Goal: Book appointment/travel/reservation

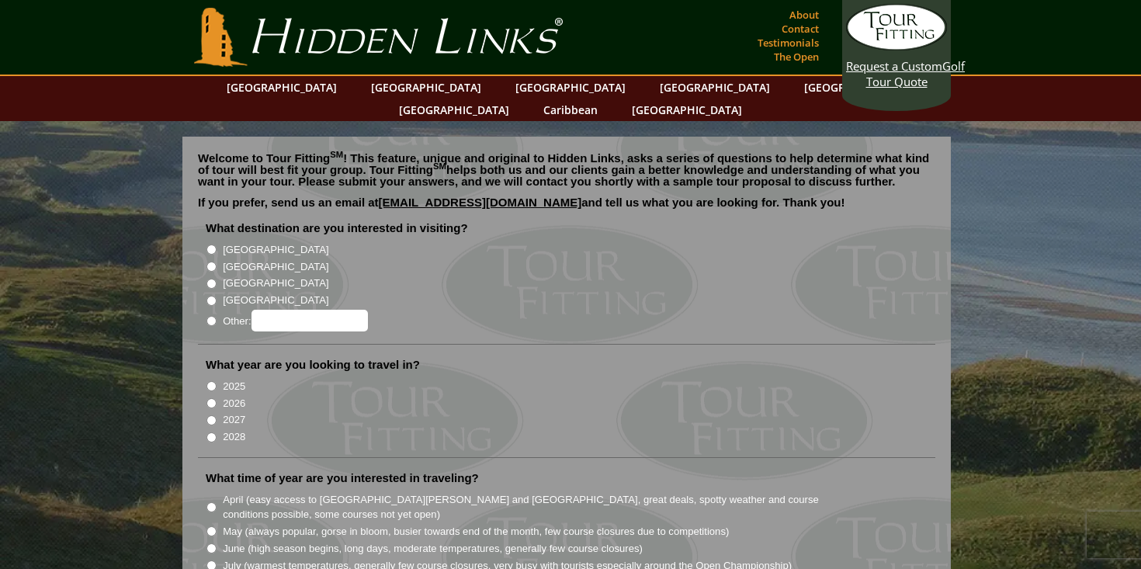
click at [211, 244] on input "[GEOGRAPHIC_DATA]" at bounding box center [211, 249] width 10 height 10
radio input "true"
click at [212, 415] on input "2027" at bounding box center [211, 420] width 10 height 10
radio input "true"
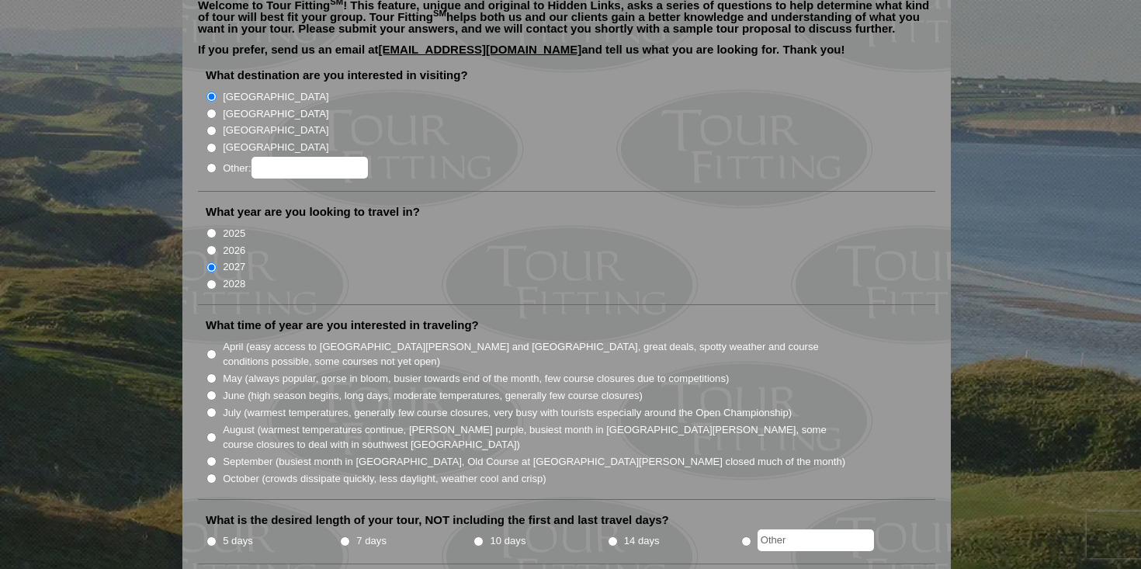
scroll to position [164, 0]
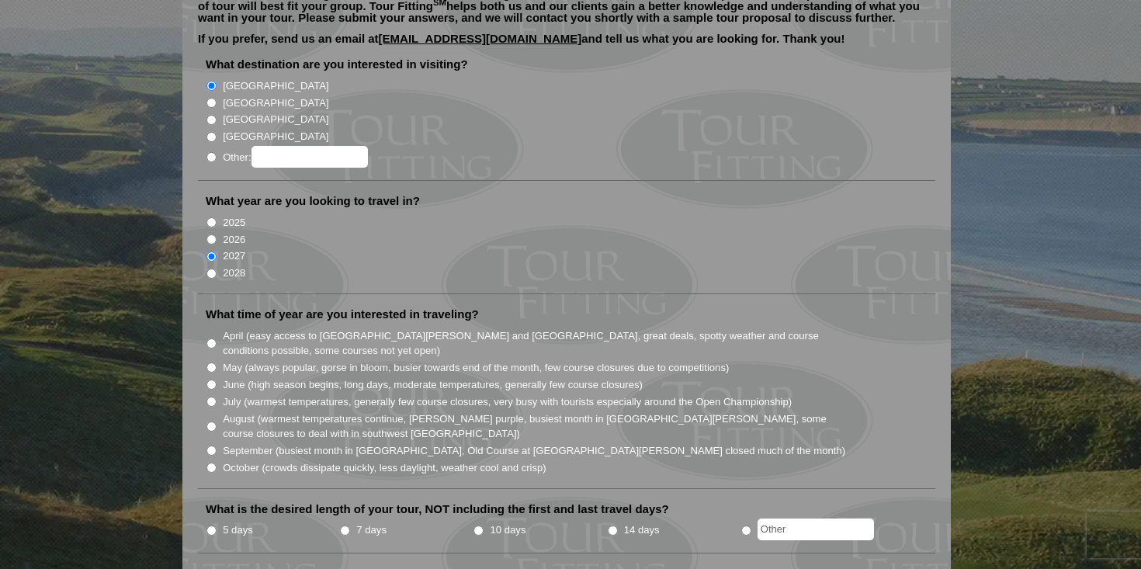
click at [211, 445] on input "September (busiest month in Ireland, Old Course at St. Andrews closed much of t…" at bounding box center [211, 450] width 10 height 10
radio input "true"
click at [346, 525] on input "7 days" at bounding box center [345, 530] width 10 height 10
radio input "true"
click at [215, 525] on input "5 days" at bounding box center [211, 530] width 10 height 10
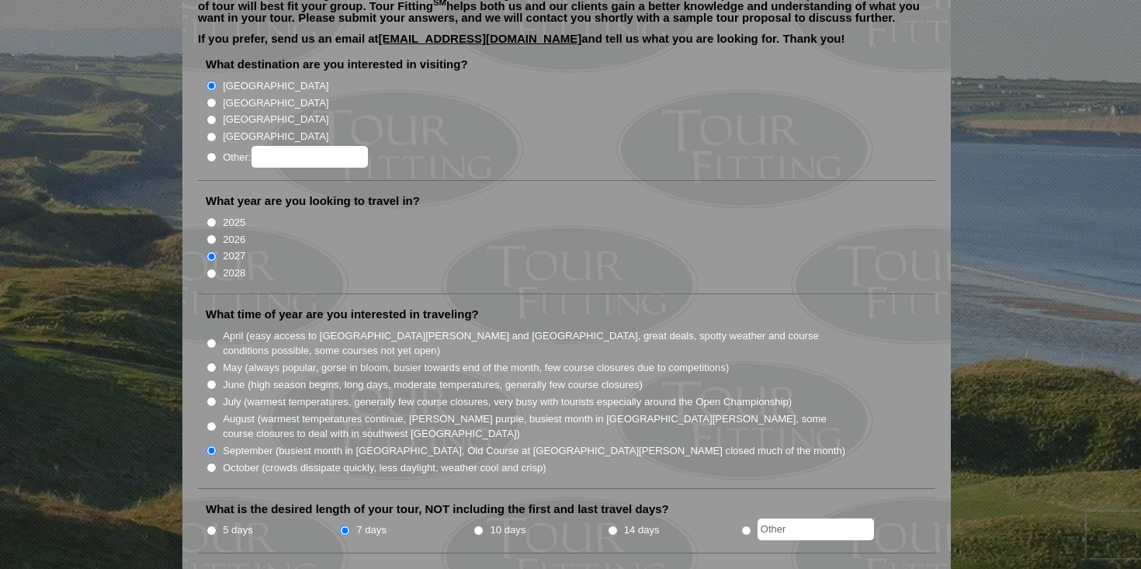
radio input "true"
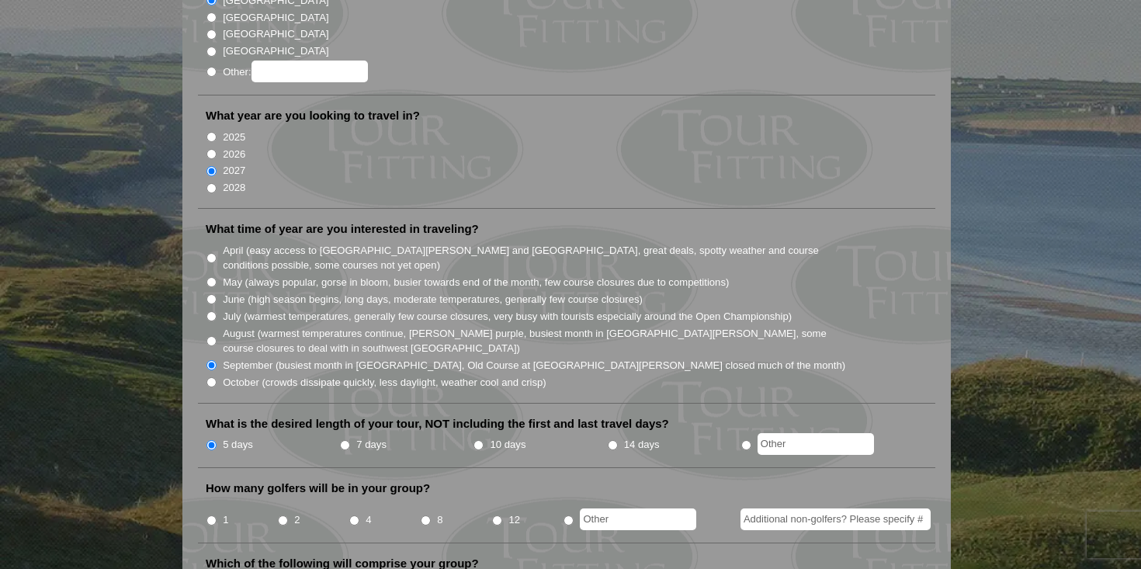
scroll to position [259, 0]
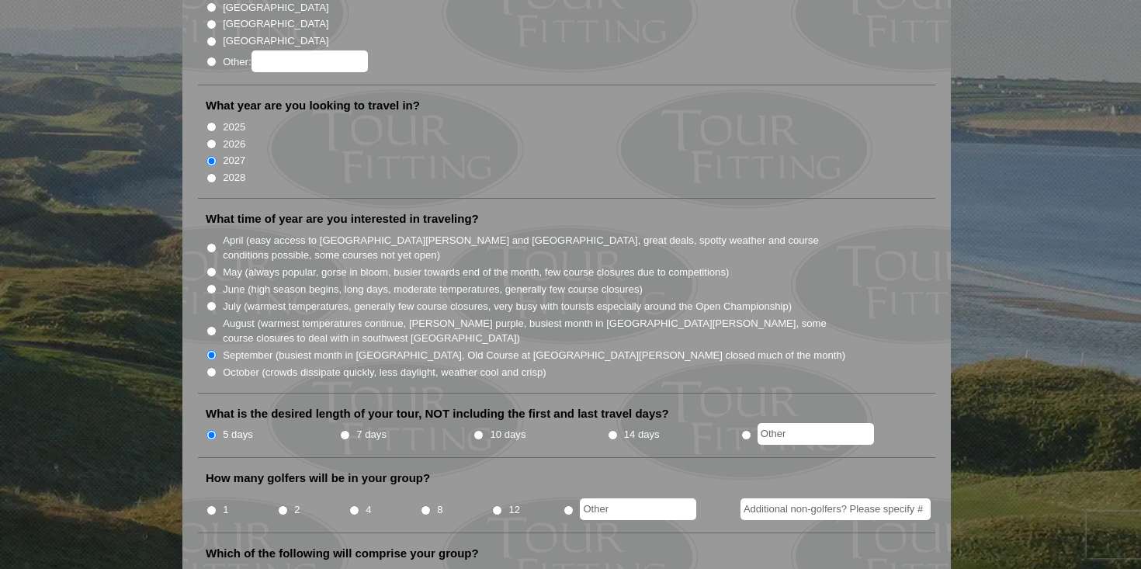
click at [356, 505] on input "4" at bounding box center [354, 510] width 10 height 10
radio input "true"
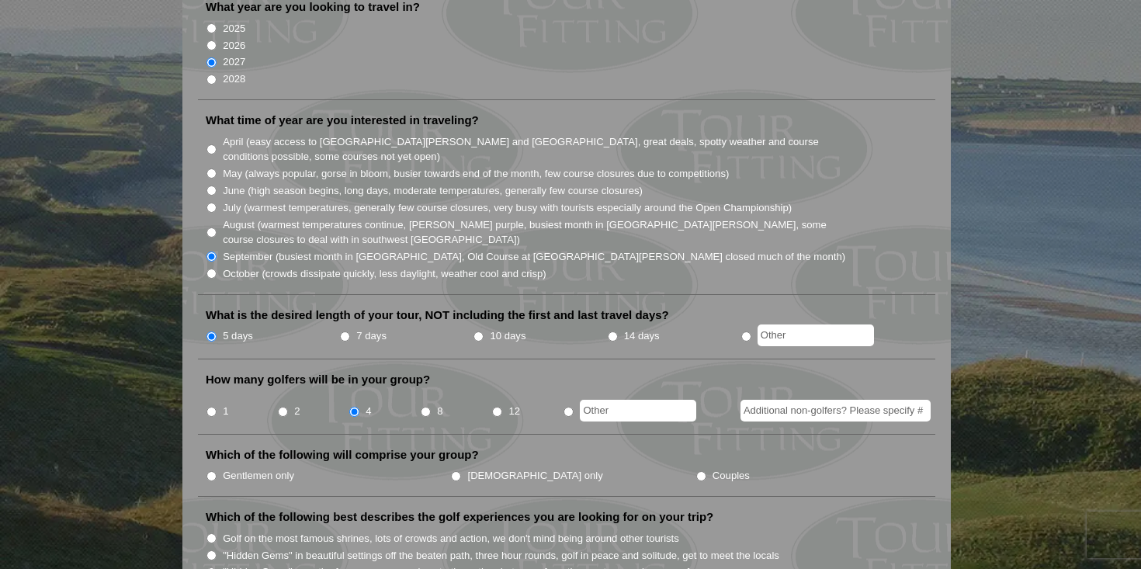
scroll to position [359, 0]
click at [696, 470] on input "Couples" at bounding box center [701, 475] width 10 height 10
radio input "true"
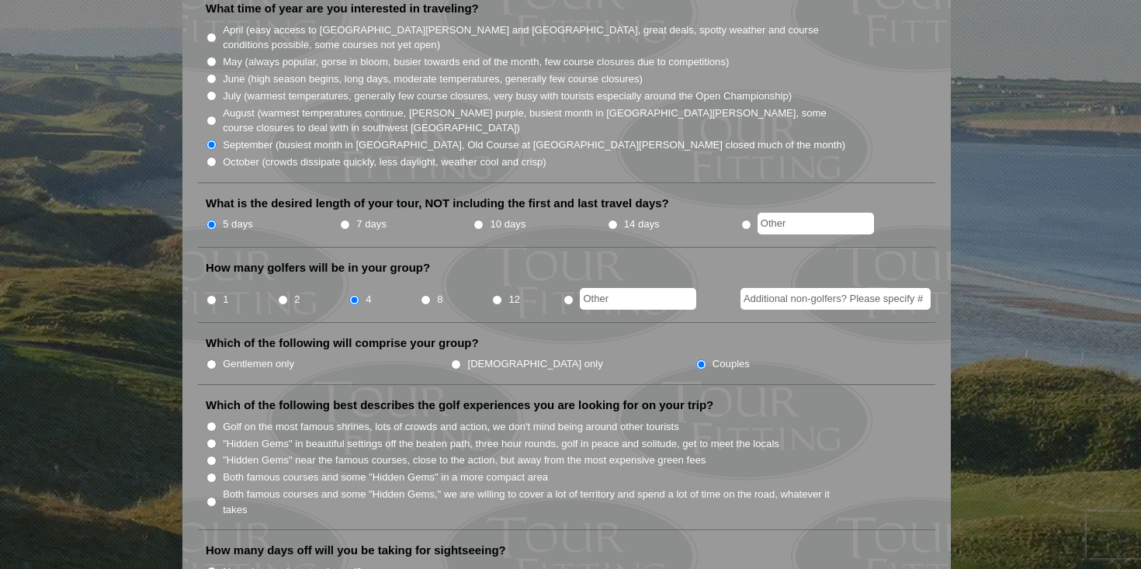
scroll to position [473, 0]
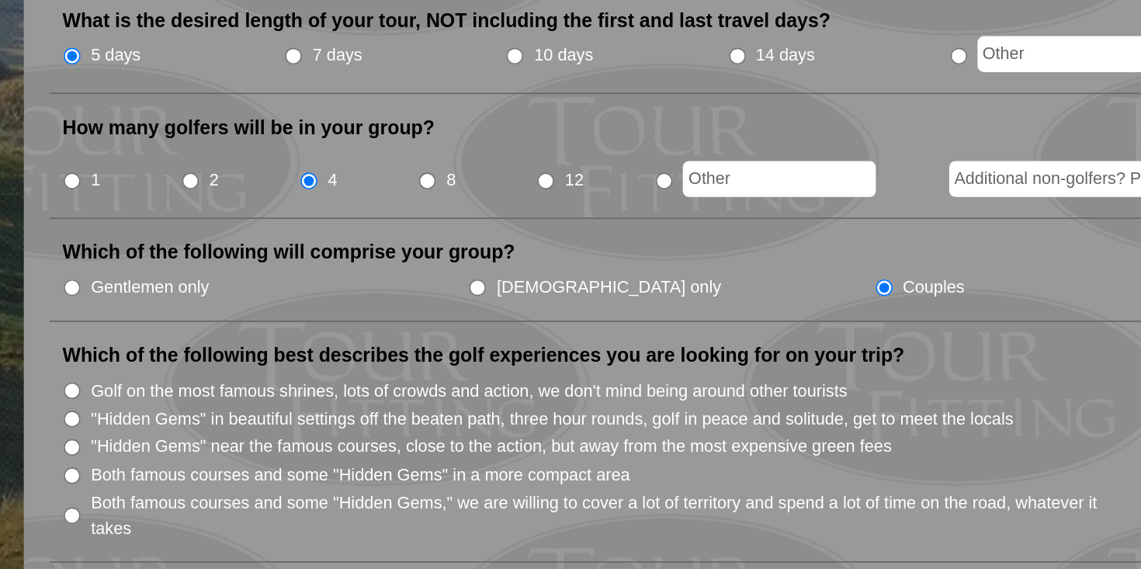
click at [213, 469] on input "Both famous courses and some "Hidden Gems" in a more compact area" at bounding box center [211, 474] width 10 height 10
radio input "true"
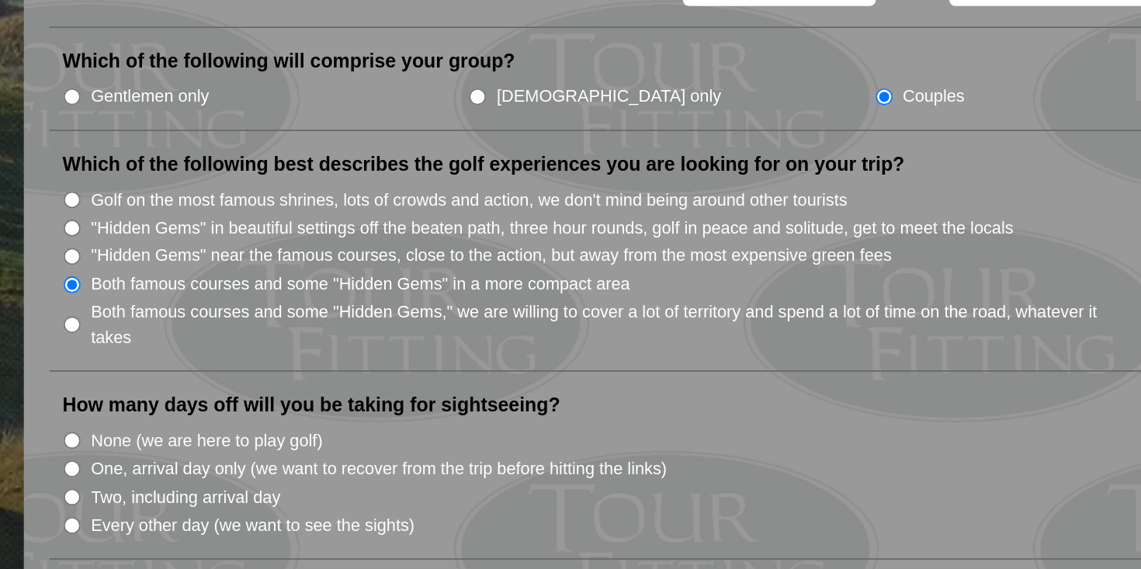
scroll to position [552, 0]
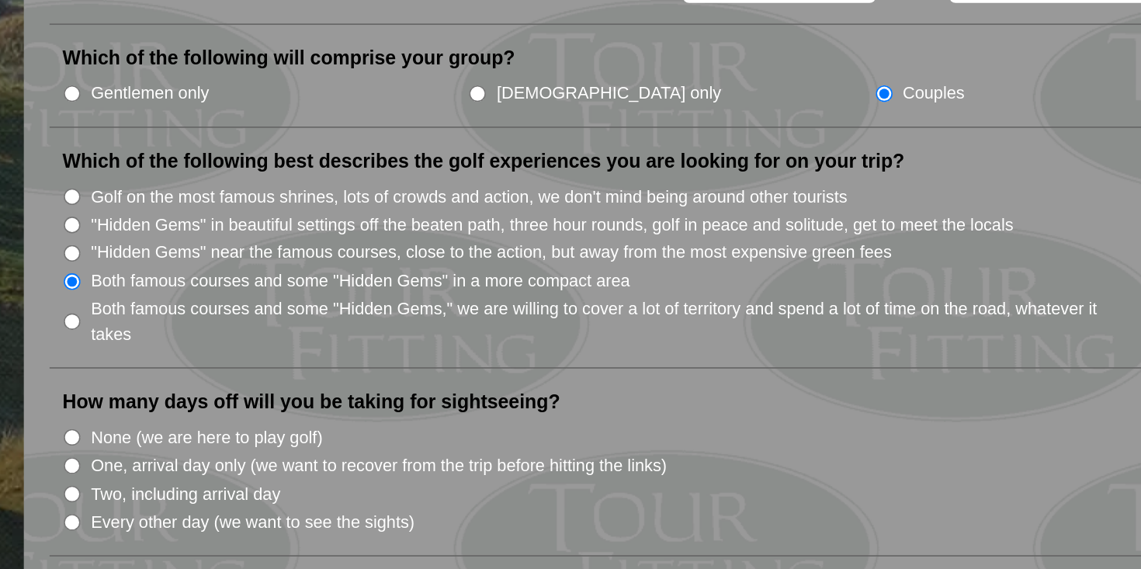
click at [213, 535] on input "Every other day (we want to see the sights)" at bounding box center [211, 540] width 10 height 10
radio input "true"
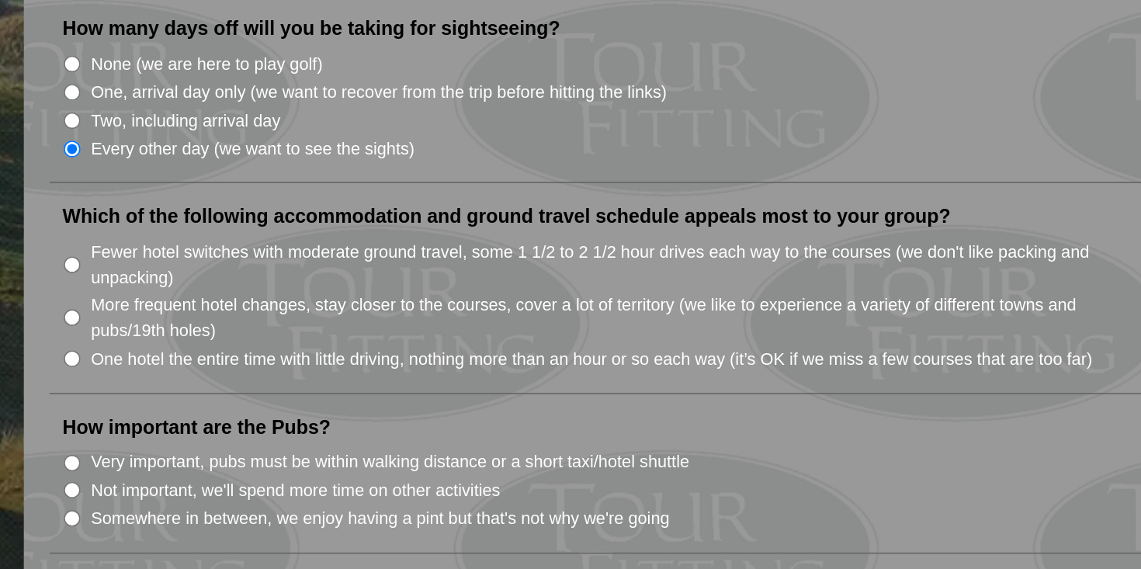
scroll to position [778, 0]
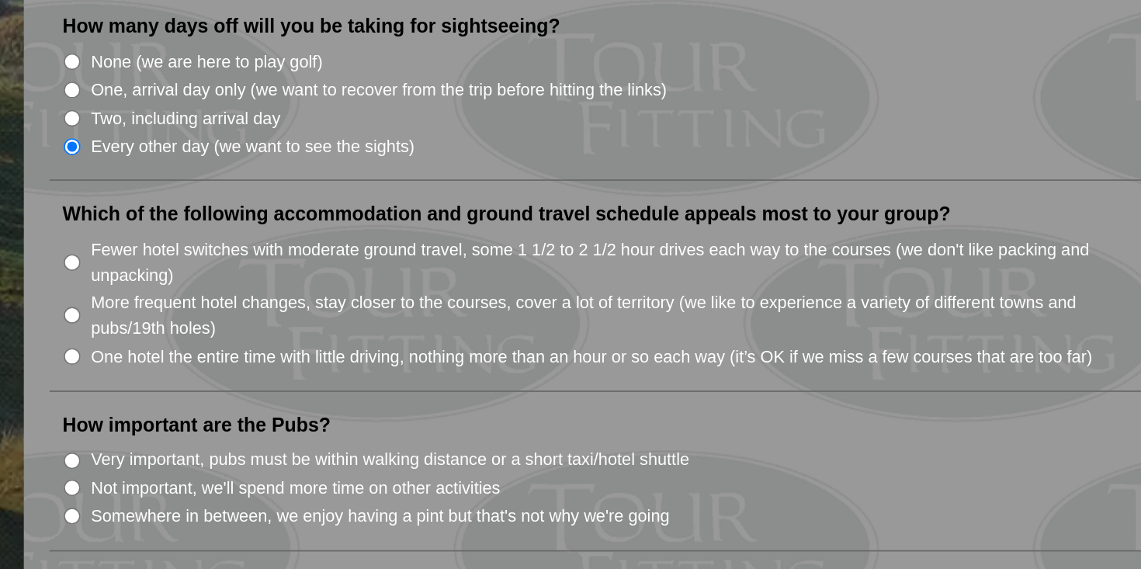
click at [210, 532] on input "Somewhere in between, we enjoy having a pint but that's not why we're going" at bounding box center [211, 537] width 10 height 10
radio input "true"
click at [214, 435] on input "One hotel the entire time with little driving, nothing more than an hour or so …" at bounding box center [211, 440] width 10 height 10
radio input "true"
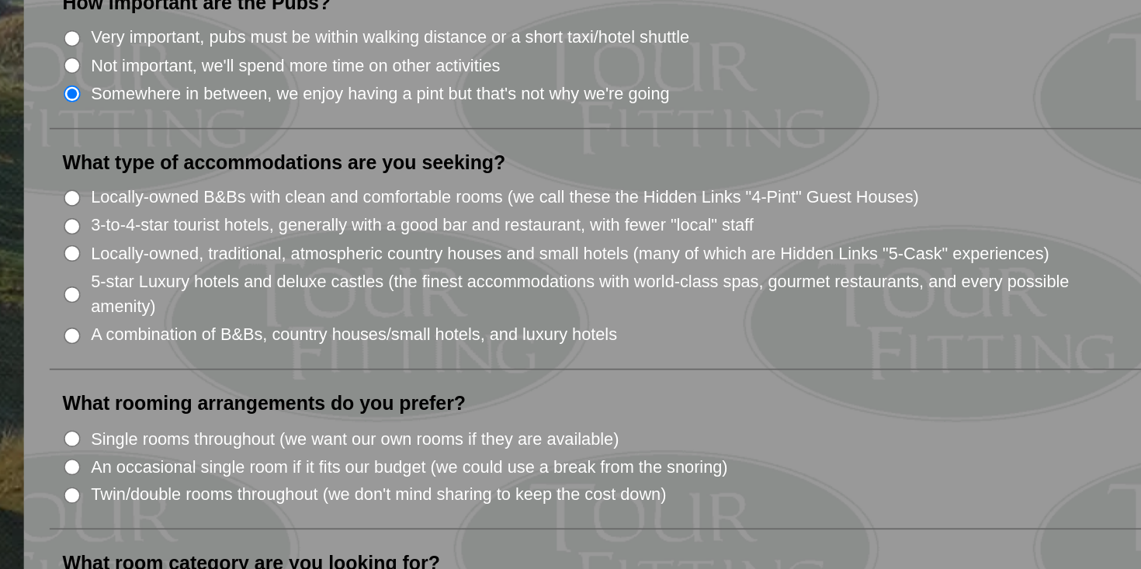
scroll to position [1036, 0]
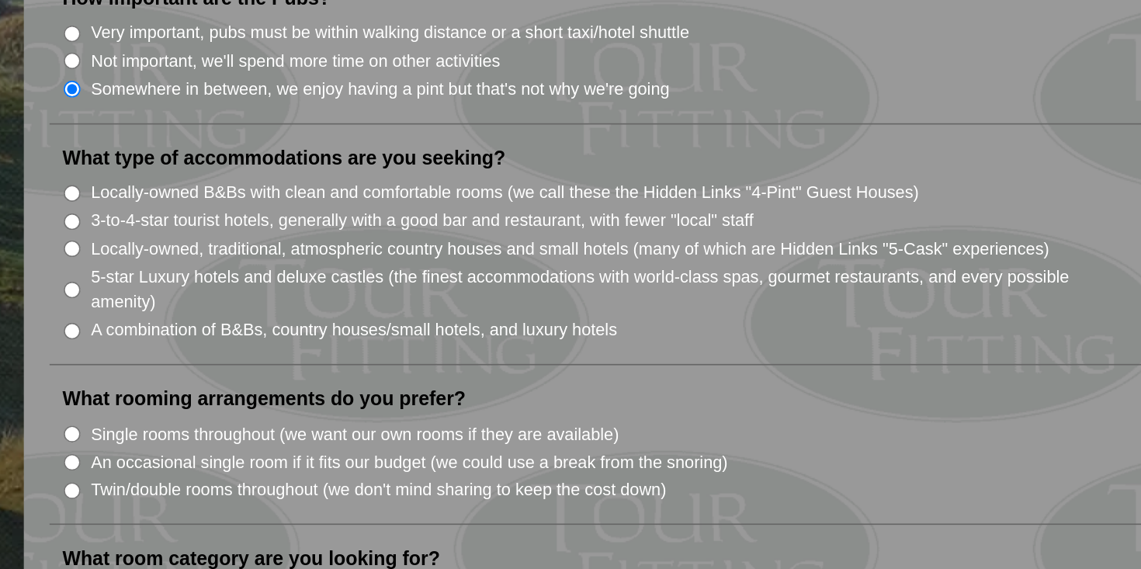
click at [213, 482] on input "Single rooms throughout (we want our own rooms if they are available)" at bounding box center [211, 487] width 10 height 10
radio input "true"
click at [215, 370] on input "Locally-owned, traditional, atmospheric country houses and small hotels (many o…" at bounding box center [211, 375] width 10 height 10
radio input "true"
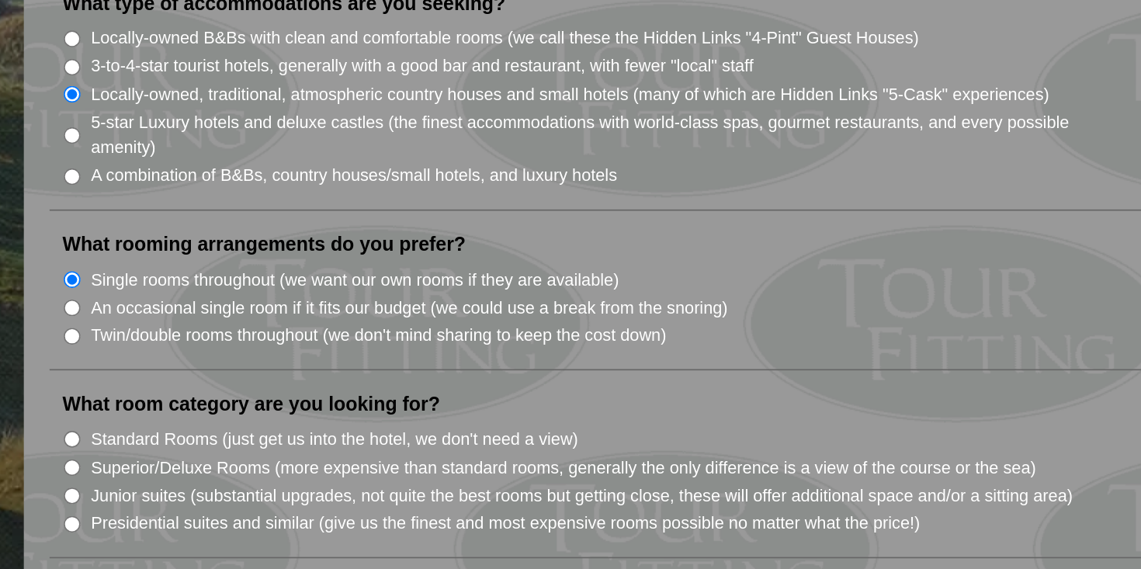
scroll to position [1143, 0]
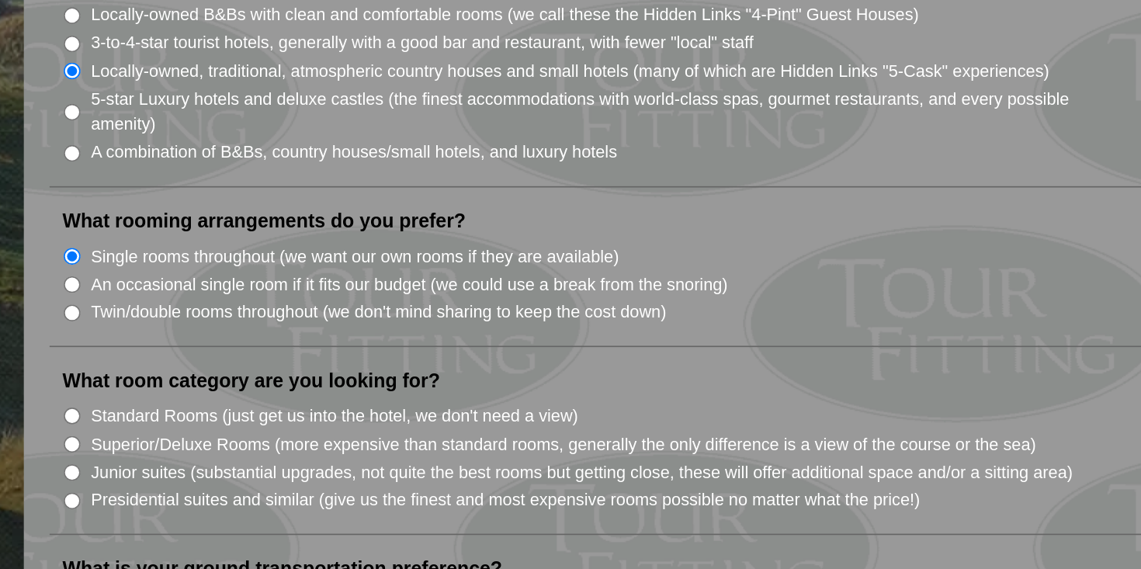
click at [210, 488] on input "Superior/Deluxe Rooms (more expensive than standard rooms, generally the only d…" at bounding box center [211, 493] width 10 height 10
radio input "true"
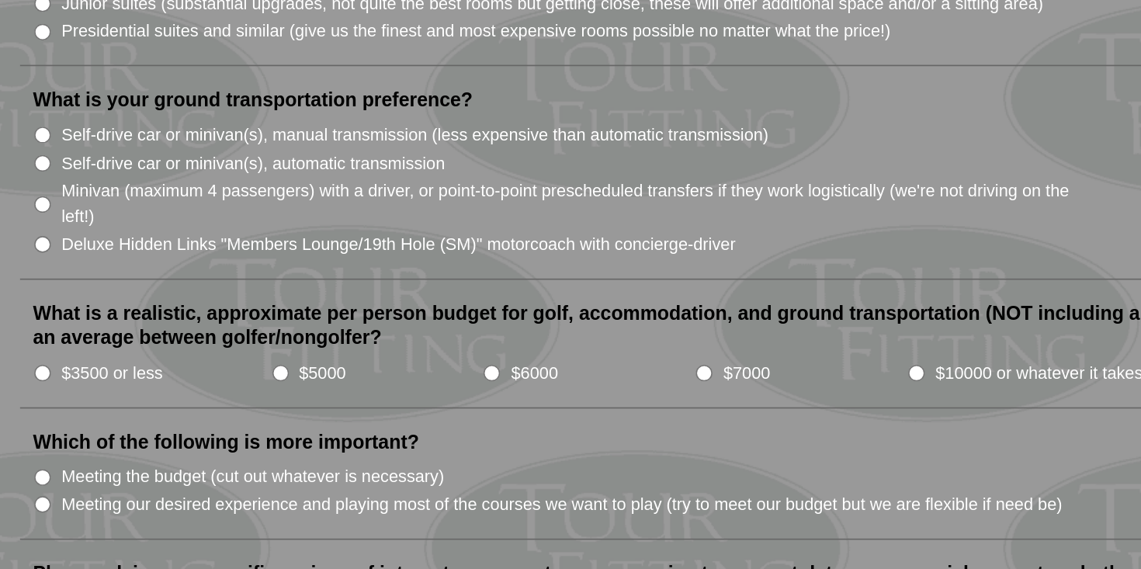
scroll to position [1429, 0]
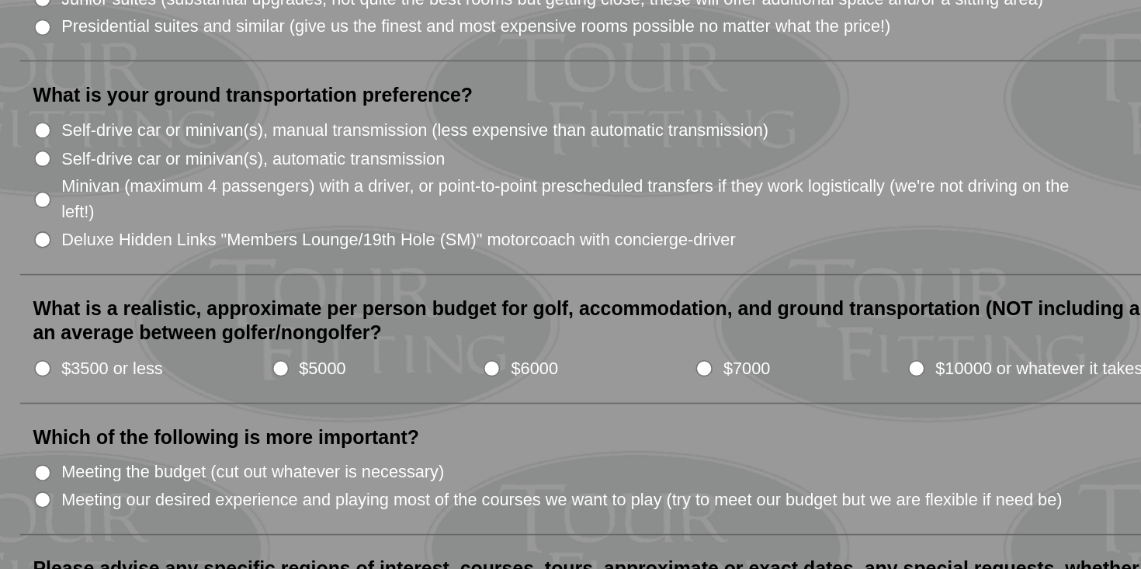
click at [483, 442] on input "$6000" at bounding box center [482, 447] width 10 height 10
radio input "true"
click at [213, 522] on input "Meeting our desired experience and playing most of the courses we want to play …" at bounding box center [211, 527] width 10 height 10
radio input "true"
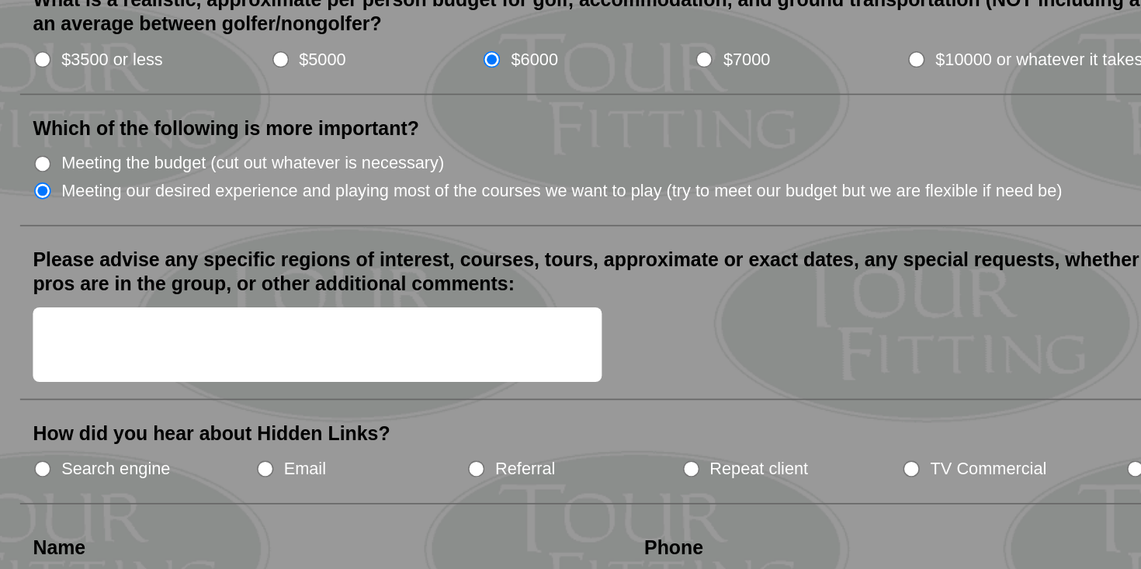
scroll to position [1617, 0]
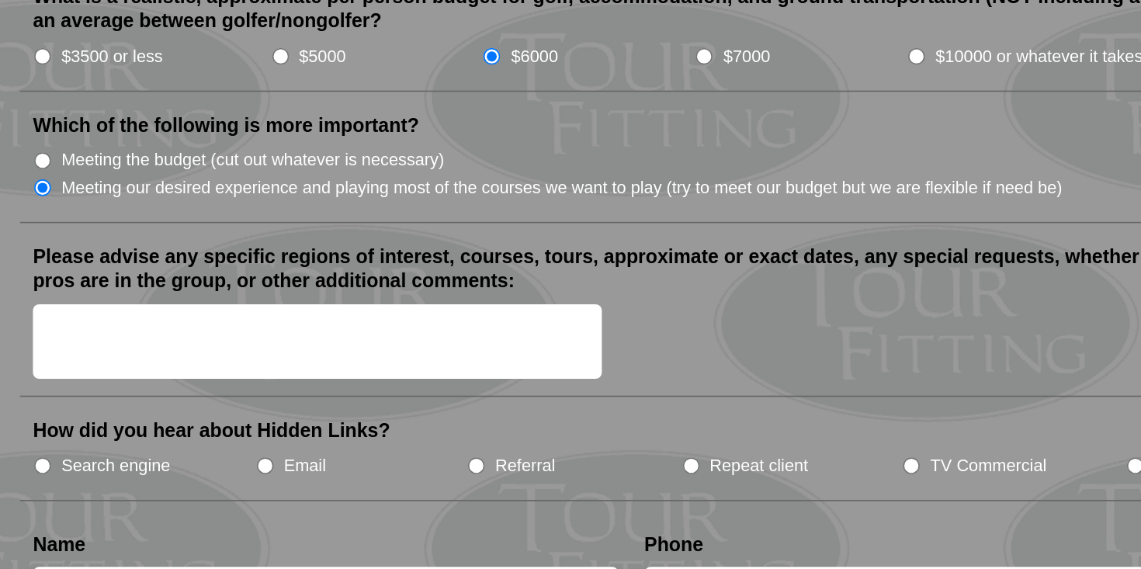
click at [218, 497] on li "Search engine" at bounding box center [273, 505] width 134 height 17
click at [213, 501] on input "Search engine" at bounding box center [211, 506] width 10 height 10
radio input "true"
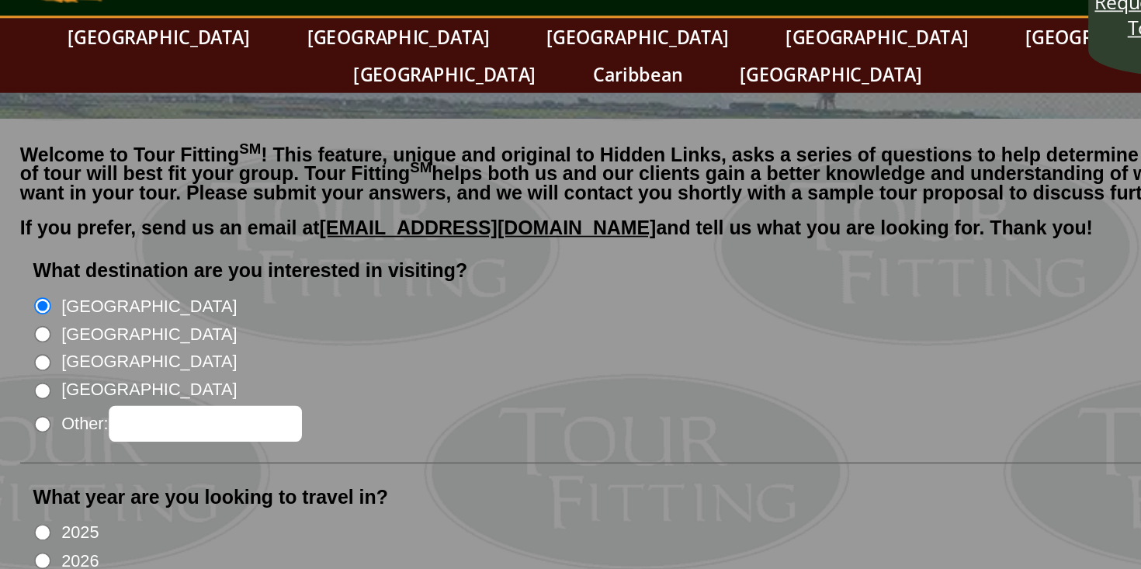
scroll to position [0, 0]
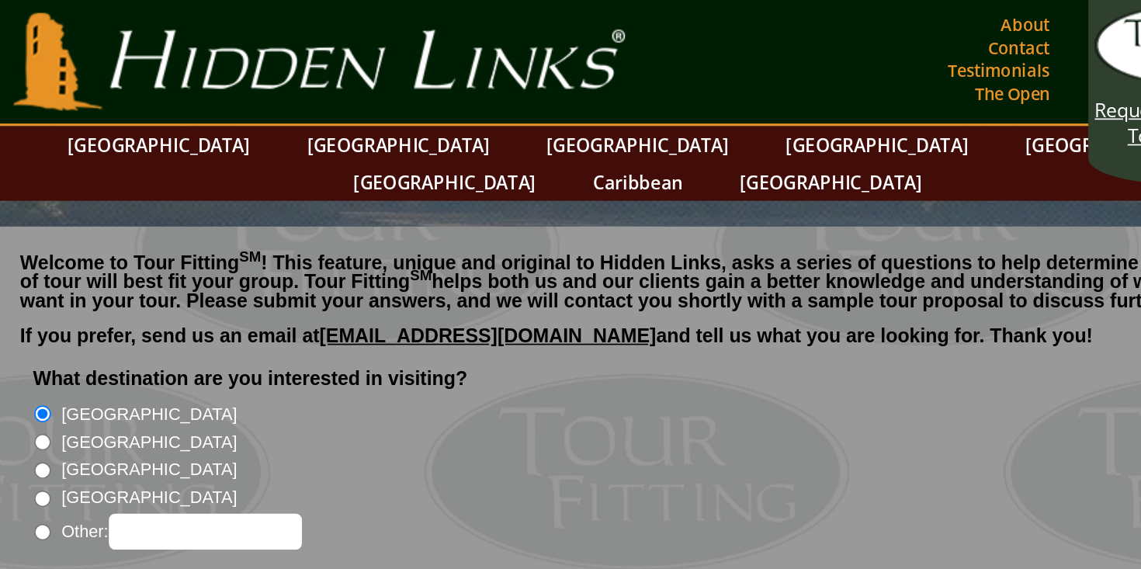
click at [453, 30] on link "Hidden Links Golf" at bounding box center [378, 37] width 376 height 59
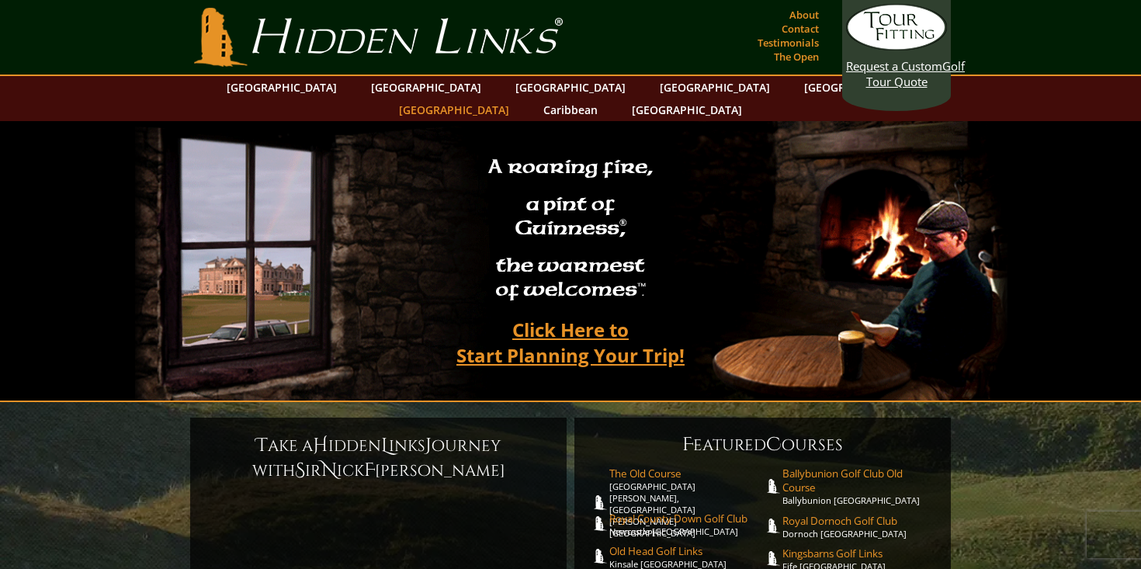
click at [517, 99] on link "[GEOGRAPHIC_DATA]" at bounding box center [454, 110] width 126 height 23
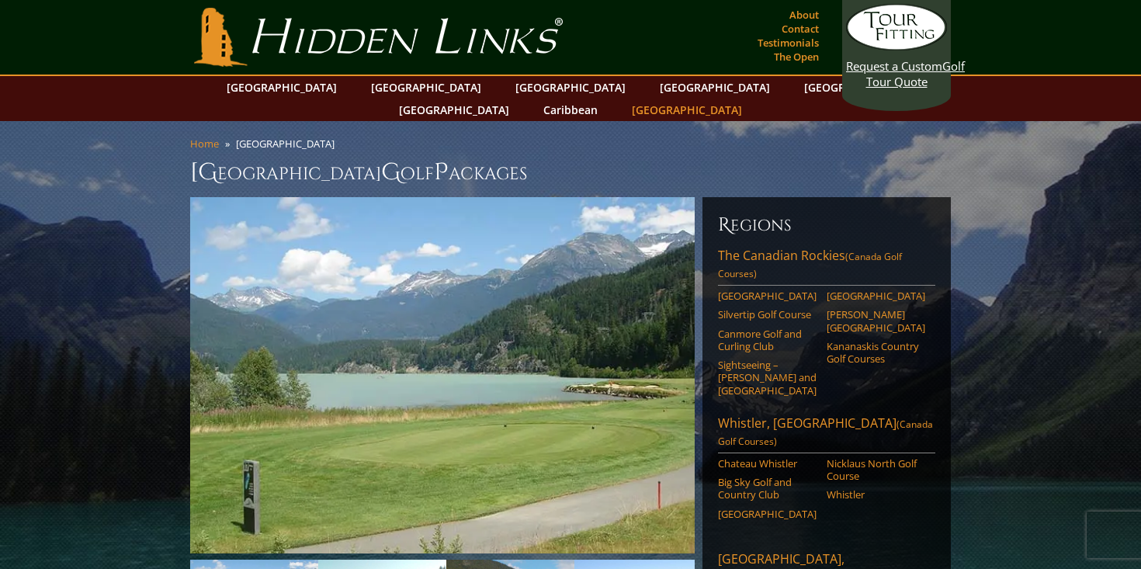
click at [750, 99] on link "[GEOGRAPHIC_DATA]" at bounding box center [687, 110] width 126 height 23
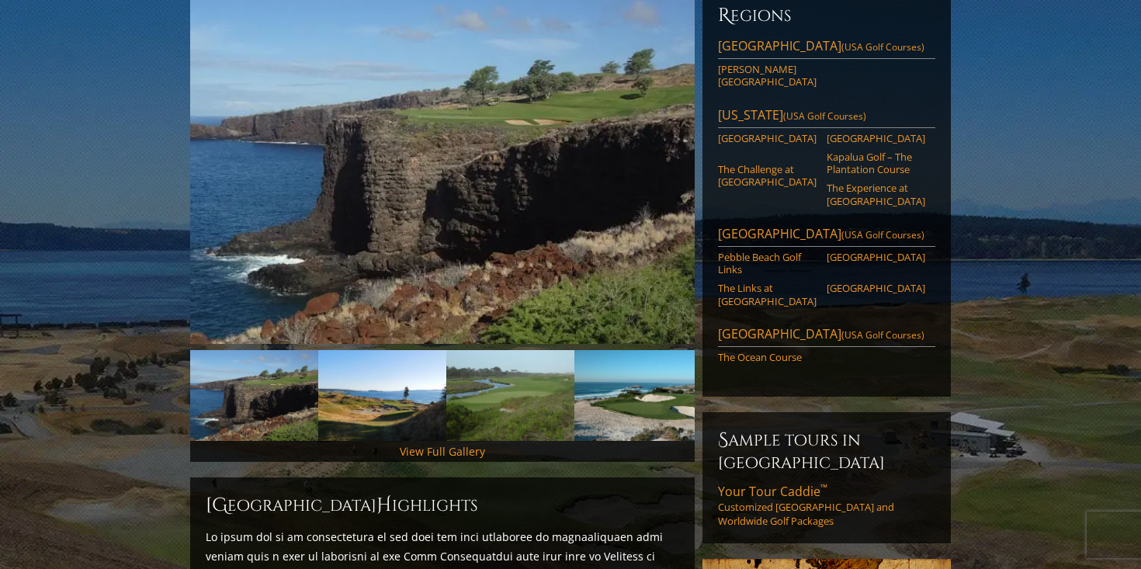
scroll to position [214, 0]
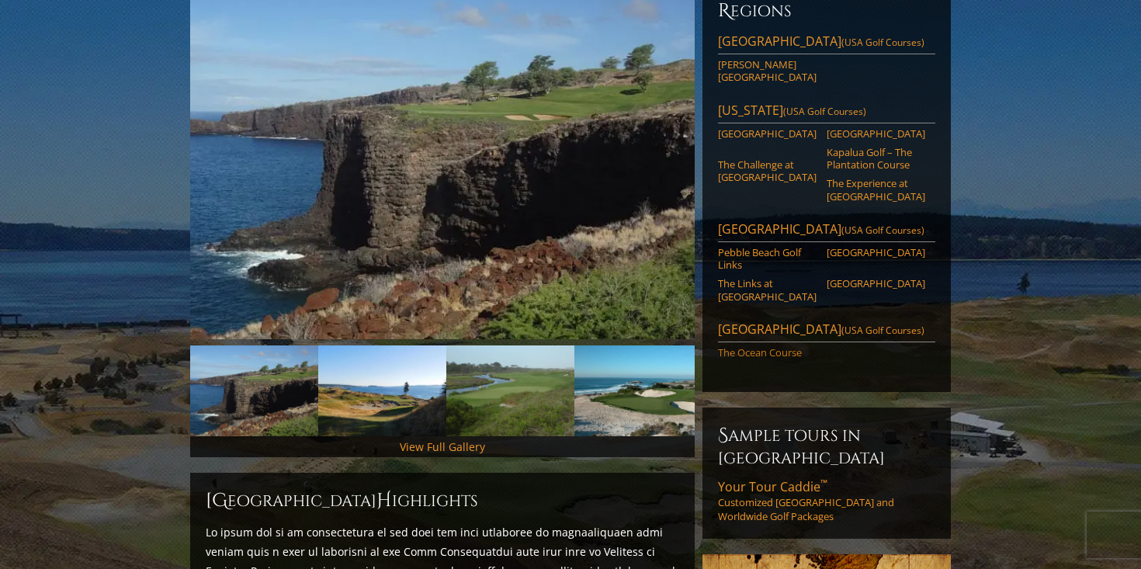
click at [754, 346] on link "The Ocean Course" at bounding box center [767, 352] width 99 height 12
